Goal: Information Seeking & Learning: Learn about a topic

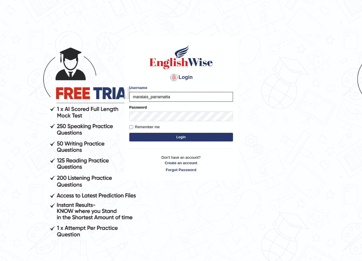
click at [175, 135] on button "Login" at bounding box center [181, 137] width 104 height 9
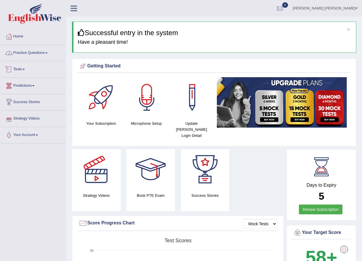
click at [20, 53] on link "Practice Questions" at bounding box center [33, 52] width 66 height 14
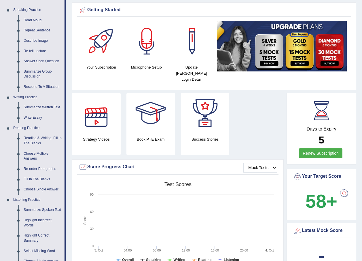
scroll to position [58, 0]
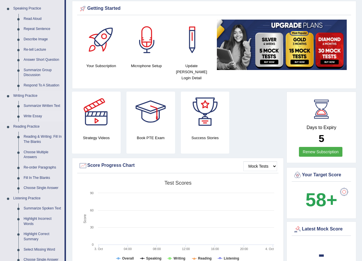
click at [34, 113] on link "Write Essay" at bounding box center [42, 116] width 43 height 10
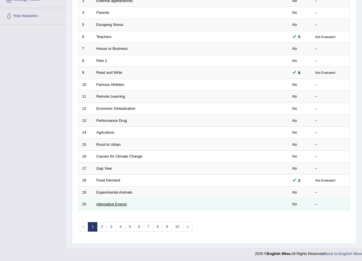
scroll to position [120, 0]
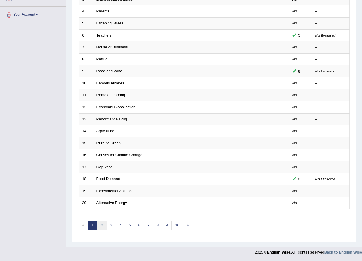
click at [104, 224] on link "2" at bounding box center [101, 224] width 9 height 9
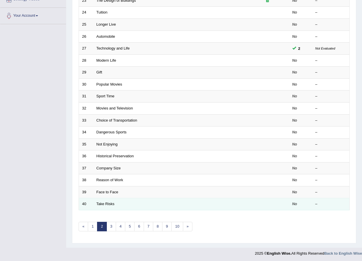
scroll to position [120, 0]
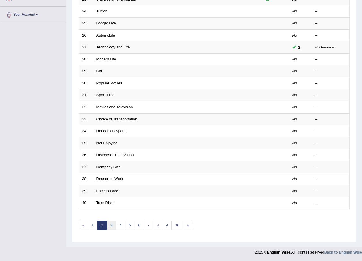
click at [111, 228] on link "3" at bounding box center [110, 224] width 9 height 9
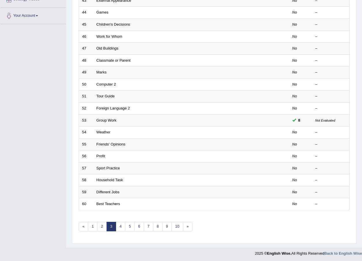
scroll to position [120, 0]
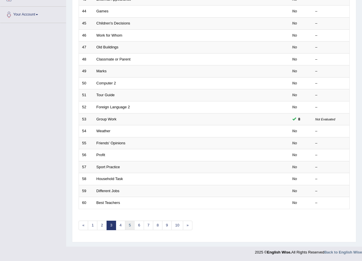
click at [125, 223] on link "5" at bounding box center [129, 224] width 9 height 9
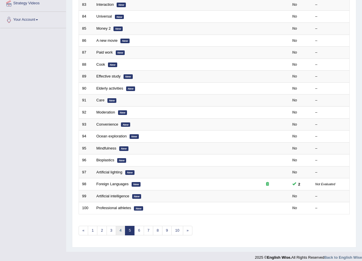
click at [119, 232] on link "4" at bounding box center [120, 230] width 9 height 9
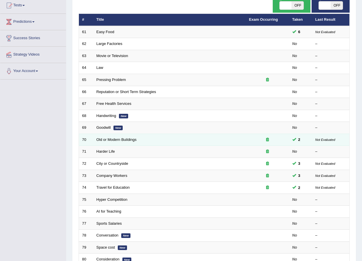
scroll to position [115, 0]
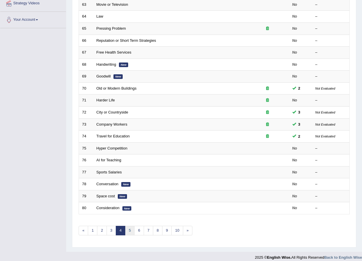
click at [130, 233] on link "5" at bounding box center [129, 230] width 9 height 9
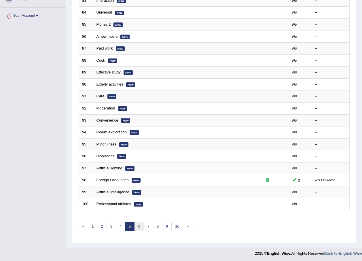
scroll to position [120, 0]
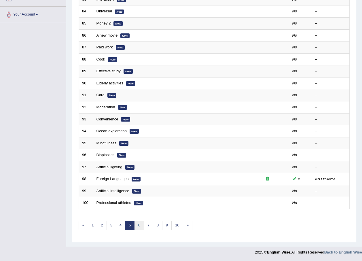
click at [135, 226] on link "6" at bounding box center [138, 224] width 9 height 9
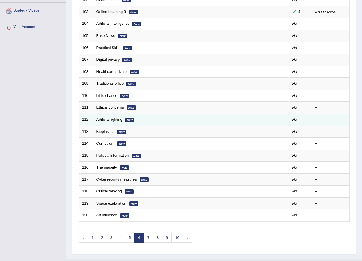
scroll to position [115, 0]
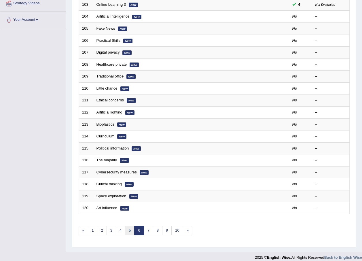
click at [129, 232] on link "5" at bounding box center [129, 230] width 9 height 9
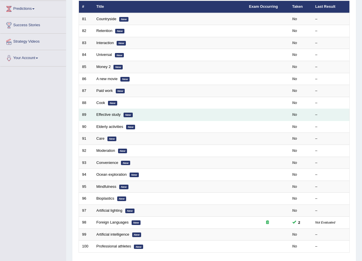
scroll to position [86, 0]
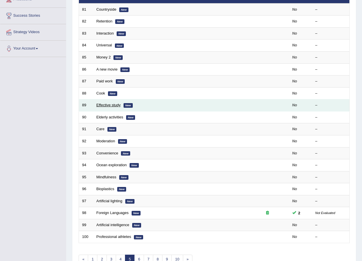
click at [107, 104] on link "Effective study" at bounding box center [108, 105] width 24 height 4
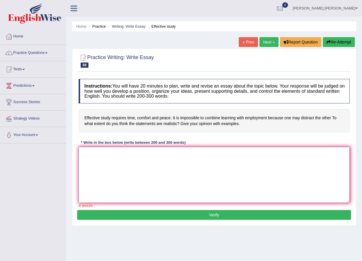
click at [114, 161] on textarea at bounding box center [214, 175] width 271 height 56
paste textarea "The increasing influence of Effective Study on our lives has ignited numerous d…"
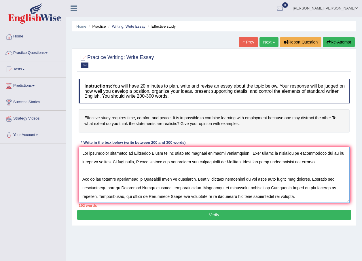
scroll to position [74, 0]
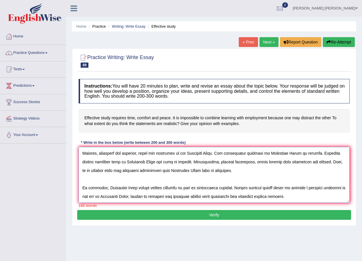
click at [85, 172] on textarea at bounding box center [214, 175] width 271 height 56
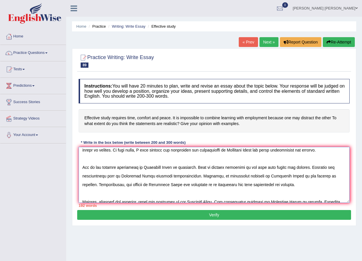
scroll to position [12, 0]
click at [93, 193] on textarea at bounding box center [214, 175] width 271 height 56
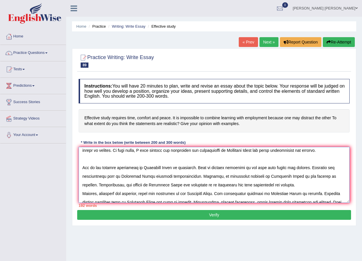
click at [103, 156] on textarea at bounding box center [214, 175] width 271 height 56
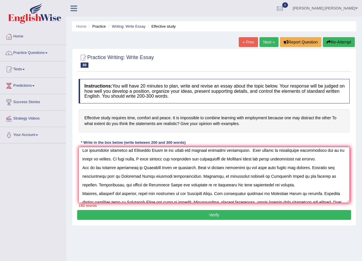
scroll to position [0, 0]
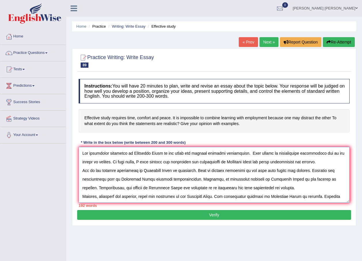
type textarea "The increasing influence of Effective Study on our lives has ignited numerous d…"
click at [249, 44] on link "« Prev" at bounding box center [247, 42] width 19 height 10
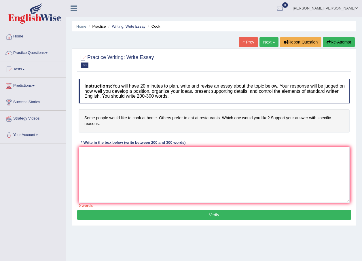
click at [119, 27] on link "Writing: Write Essay" at bounding box center [129, 26] width 34 height 4
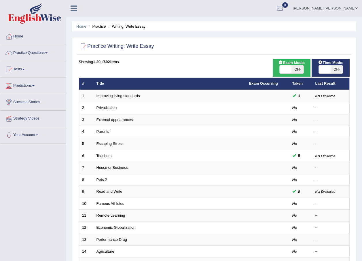
click at [336, 70] on span "OFF" at bounding box center [336, 69] width 12 height 8
checkbox input "true"
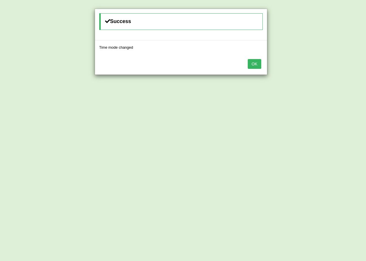
click at [255, 61] on button "OK" at bounding box center [254, 64] width 13 height 10
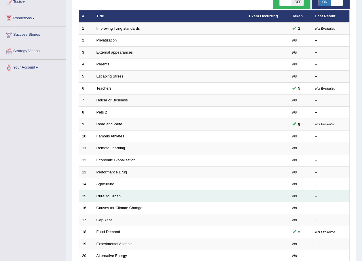
scroll to position [120, 0]
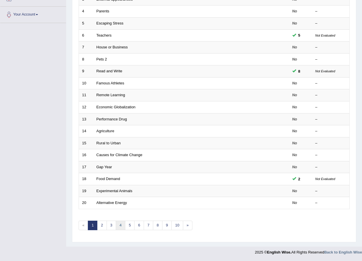
click at [123, 224] on link "4" at bounding box center [120, 224] width 9 height 9
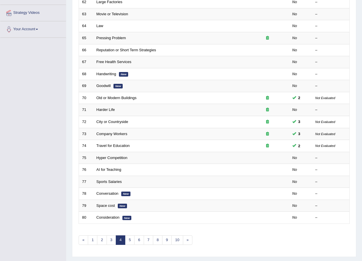
scroll to position [115, 0]
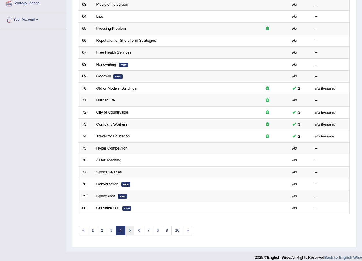
click at [131, 232] on link "5" at bounding box center [129, 230] width 9 height 9
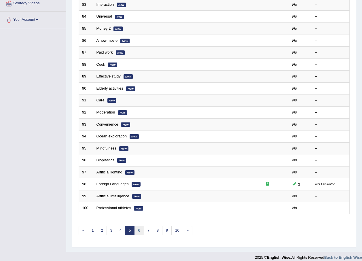
click at [140, 230] on link "6" at bounding box center [138, 230] width 9 height 9
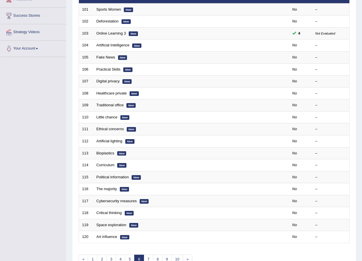
scroll to position [115, 0]
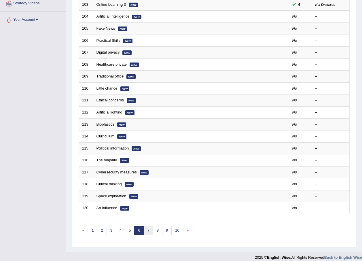
click at [147, 227] on link "7" at bounding box center [148, 230] width 9 height 9
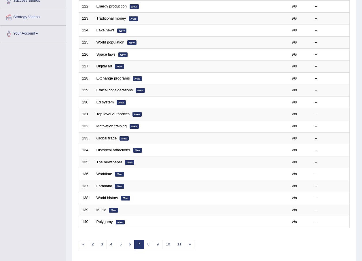
scroll to position [115, 0]
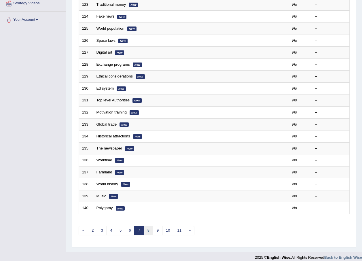
drag, startPoint x: 0, startPoint y: 0, endPoint x: 147, endPoint y: 227, distance: 270.6
click at [147, 227] on link "8" at bounding box center [148, 230] width 9 height 9
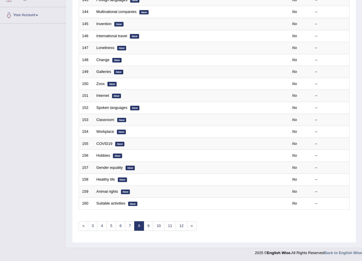
scroll to position [120, 0]
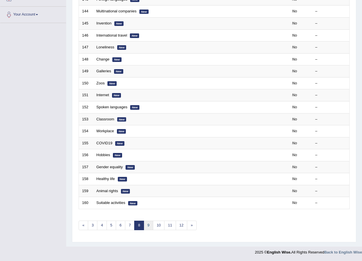
click at [147, 227] on link "9" at bounding box center [148, 224] width 9 height 9
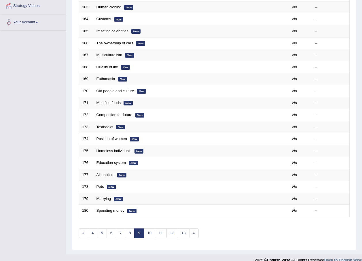
scroll to position [115, 0]
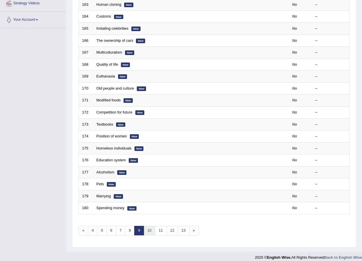
click at [147, 227] on link "10" at bounding box center [150, 230] width 12 height 9
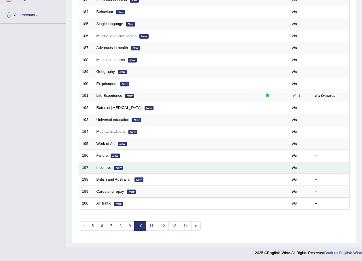
scroll to position [120, 0]
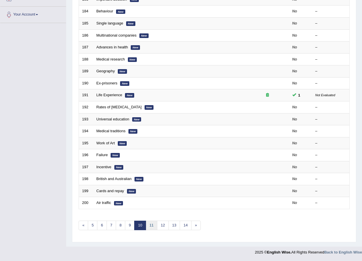
click at [149, 225] on link "11" at bounding box center [152, 224] width 12 height 9
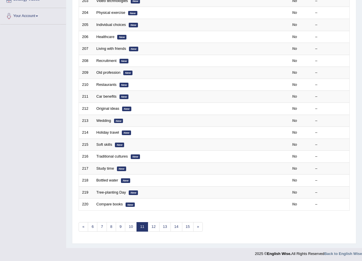
scroll to position [120, 0]
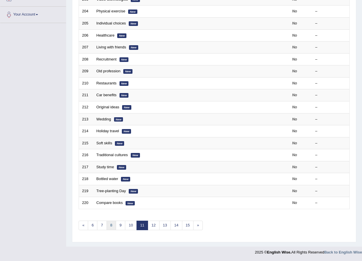
click at [115, 223] on link "8" at bounding box center [110, 224] width 9 height 9
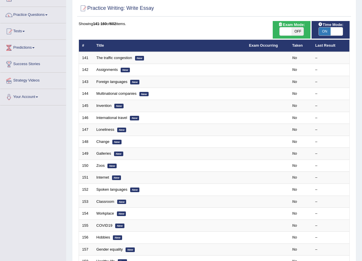
scroll to position [86, 0]
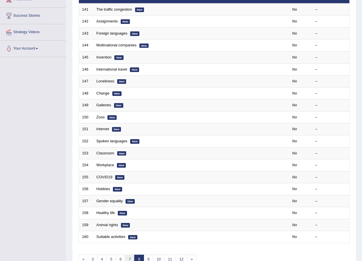
click at [132, 256] on link "7" at bounding box center [129, 258] width 9 height 9
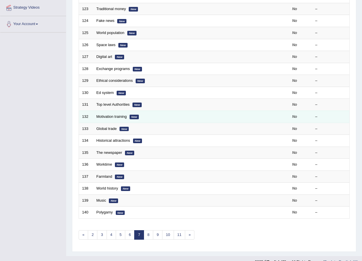
scroll to position [120, 0]
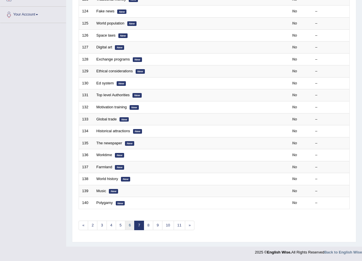
click at [128, 224] on link "6" at bounding box center [129, 224] width 9 height 9
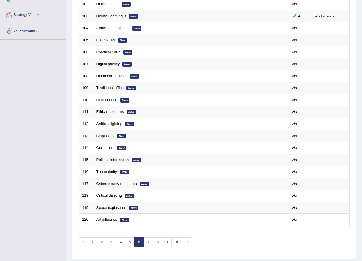
scroll to position [115, 0]
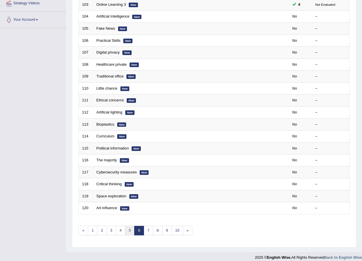
click at [126, 230] on link "5" at bounding box center [129, 230] width 9 height 9
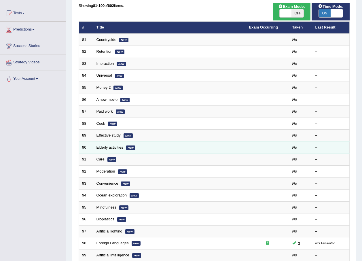
scroll to position [58, 0]
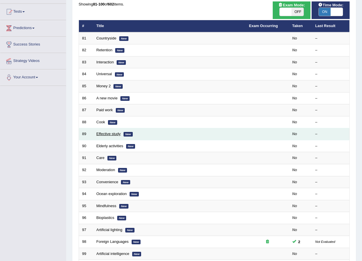
click at [109, 135] on link "Effective study" at bounding box center [108, 133] width 24 height 4
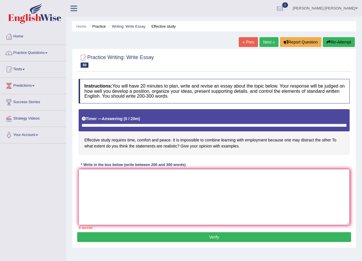
click at [125, 182] on textarea at bounding box center [214, 197] width 271 height 56
click at [126, 176] on textarea at bounding box center [214, 197] width 271 height 56
paste textarea "The increasing influence of Effective Study on our lives has ignited numerous d…"
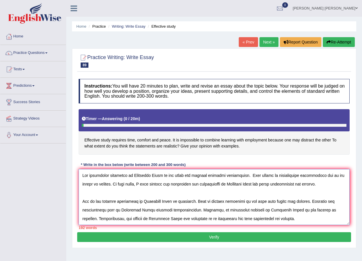
scroll to position [74, 0]
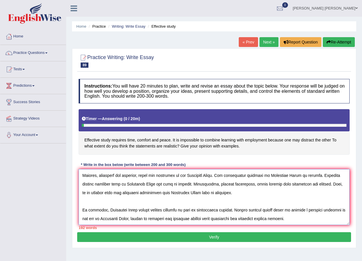
click at [107, 187] on textarea at bounding box center [214, 197] width 271 height 56
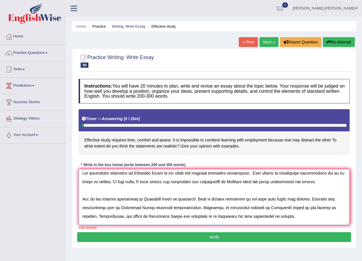
scroll to position [0, 0]
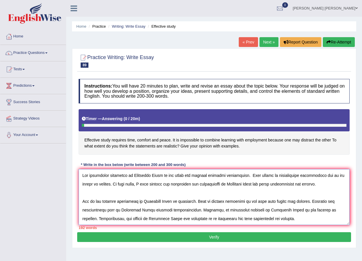
click at [110, 196] on textarea at bounding box center [214, 197] width 271 height 56
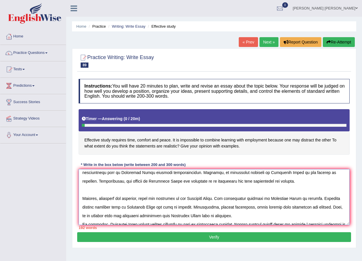
click at [100, 189] on textarea at bounding box center [214, 197] width 271 height 56
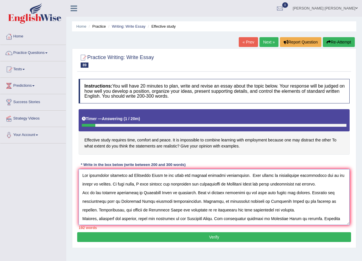
click at [180, 197] on textarea at bounding box center [214, 197] width 271 height 56
click at [196, 182] on textarea at bounding box center [214, 197] width 271 height 56
click at [175, 200] on textarea at bounding box center [214, 197] width 271 height 56
click at [195, 200] on textarea at bounding box center [214, 197] width 271 height 56
click at [248, 199] on textarea at bounding box center [214, 197] width 271 height 56
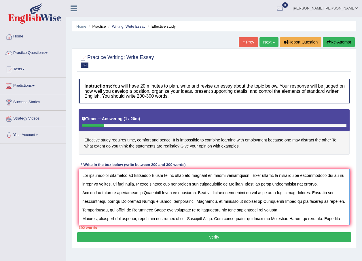
click at [188, 217] on textarea at bounding box center [214, 197] width 271 height 56
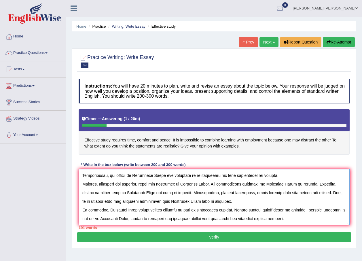
scroll to position [23, 0]
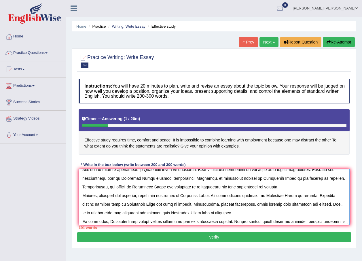
click at [109, 205] on textarea at bounding box center [214, 197] width 271 height 56
click at [192, 204] on textarea at bounding box center [214, 197] width 271 height 56
click at [232, 204] on textarea at bounding box center [214, 197] width 271 height 56
click at [257, 202] on textarea at bounding box center [214, 197] width 271 height 56
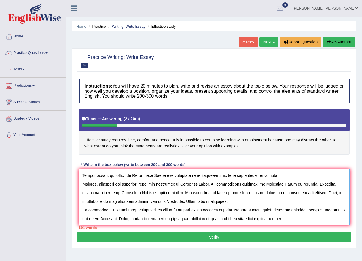
scroll to position [52, 0]
click at [251, 201] on textarea at bounding box center [214, 197] width 271 height 56
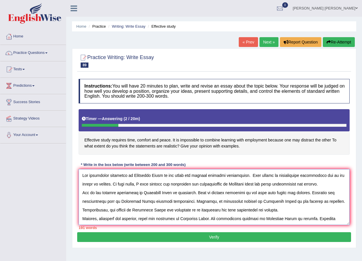
drag, startPoint x: 303, startPoint y: 211, endPoint x: 0, endPoint y: 114, distance: 318.4
click at [0, 114] on html "Toggle navigation Home Practice Questions Speaking Practice Read Aloud Repeat S…" at bounding box center [181, 130] width 362 height 261
click at [174, 210] on textarea at bounding box center [214, 197] width 271 height 56
click at [246, 195] on textarea at bounding box center [214, 197] width 271 height 56
click at [245, 203] on textarea at bounding box center [214, 197] width 271 height 56
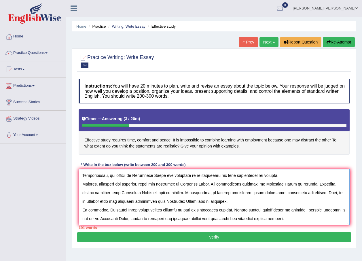
scroll to position [23, 0]
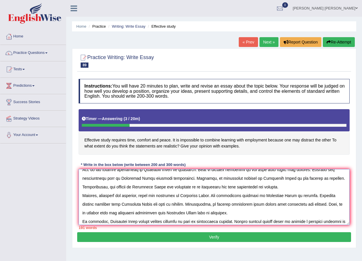
click at [235, 205] on textarea at bounding box center [214, 197] width 271 height 56
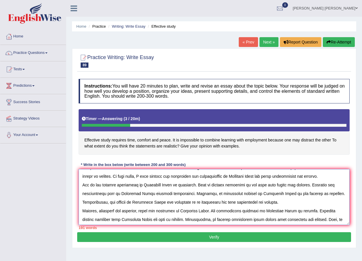
scroll to position [0, 0]
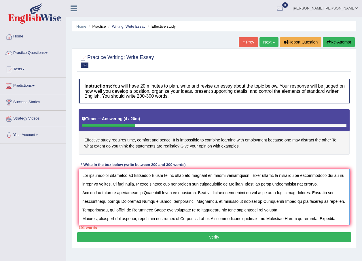
click at [187, 197] on textarea at bounding box center [214, 197] width 271 height 56
click at [168, 209] on textarea at bounding box center [214, 197] width 271 height 56
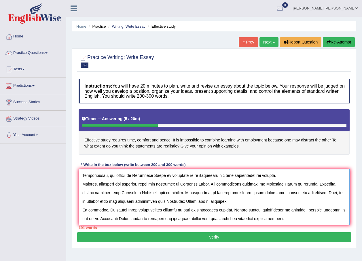
scroll to position [52, 0]
click at [148, 215] on textarea at bounding box center [214, 197] width 271 height 56
click at [297, 201] on textarea at bounding box center [214, 197] width 271 height 56
click at [209, 180] on textarea at bounding box center [214, 197] width 271 height 56
click at [227, 179] on textarea at bounding box center [214, 197] width 271 height 56
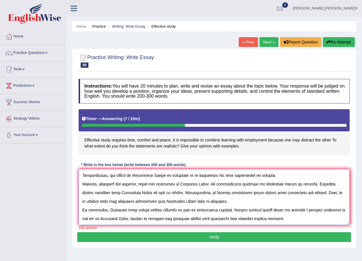
click at [219, 174] on textarea at bounding box center [214, 197] width 271 height 56
click at [112, 179] on textarea at bounding box center [214, 197] width 271 height 56
click at [159, 179] on textarea at bounding box center [214, 197] width 271 height 56
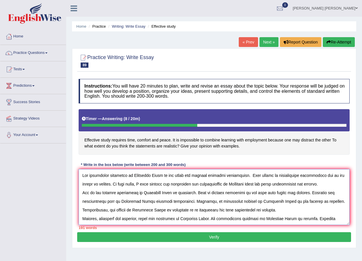
click at [231, 189] on textarea at bounding box center [214, 197] width 271 height 56
click at [265, 188] on textarea at bounding box center [214, 197] width 271 height 56
drag, startPoint x: 192, startPoint y: 192, endPoint x: 170, endPoint y: 192, distance: 22.2
click at [170, 192] on textarea at bounding box center [214, 197] width 271 height 56
paste textarea "create focus positive for learn. This is further supported by the fact that imp…"
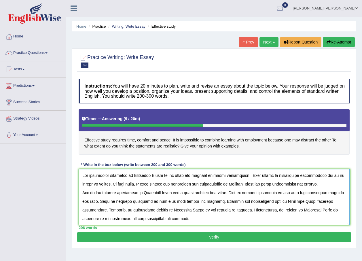
type textarea "The increasing influence of Effective Study on our lives has ignited numerous d…"
click at [235, 236] on button "Verify" at bounding box center [214, 237] width 274 height 10
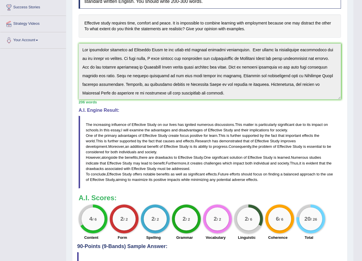
scroll to position [45, 0]
